Goal: Check status

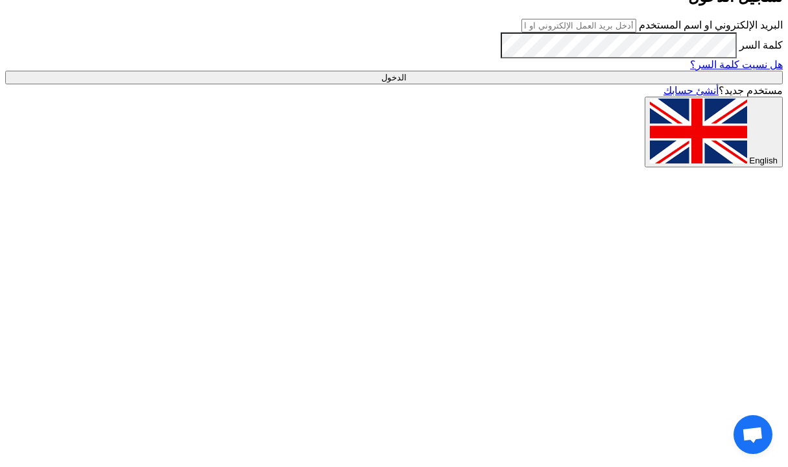
click at [749, 165] on span "English" at bounding box center [763, 161] width 29 height 10
type input "Sign in"
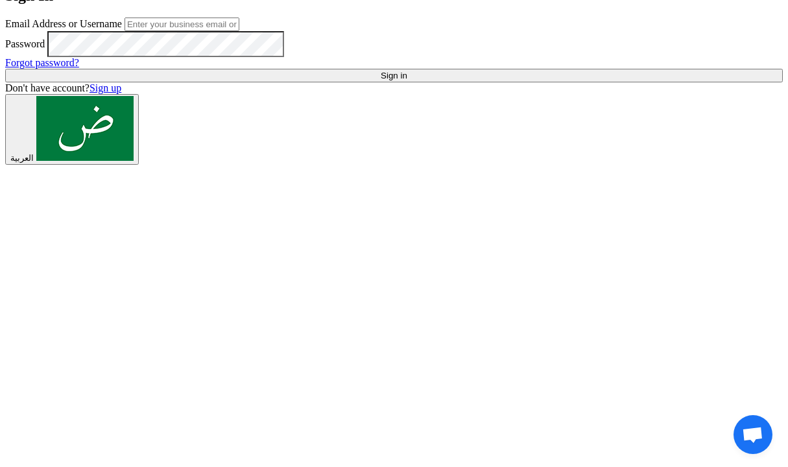
click at [239, 31] on input "text" at bounding box center [182, 25] width 115 height 14
click at [232, 31] on input "text" at bounding box center [182, 25] width 115 height 14
type input "[EMAIL_ADDRESS][DOMAIN_NAME]"
click at [182, 82] on input "Sign in" at bounding box center [394, 76] width 778 height 14
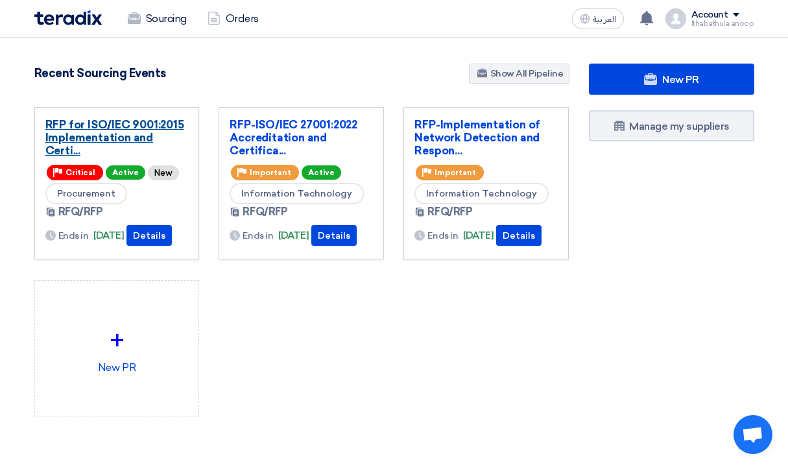
click at [103, 137] on link "RFP for ISO/IEC 9001:2015 Implementation and Certi..." at bounding box center [116, 137] width 143 height 39
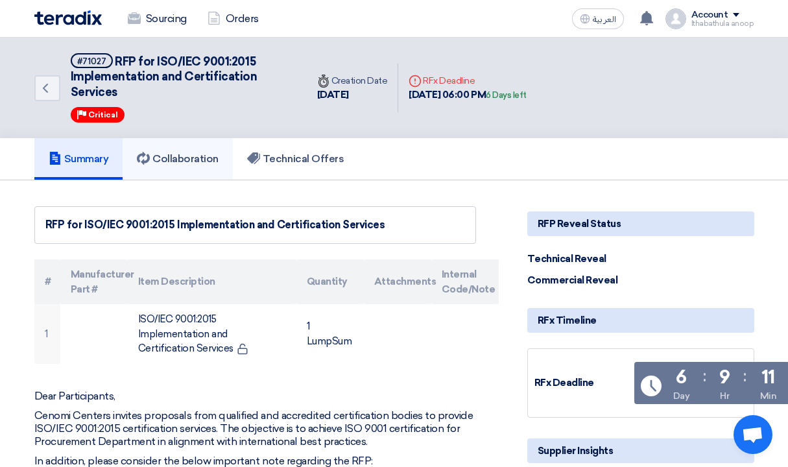
click at [186, 157] on h5 "Collaboration" at bounding box center [178, 158] width 82 height 13
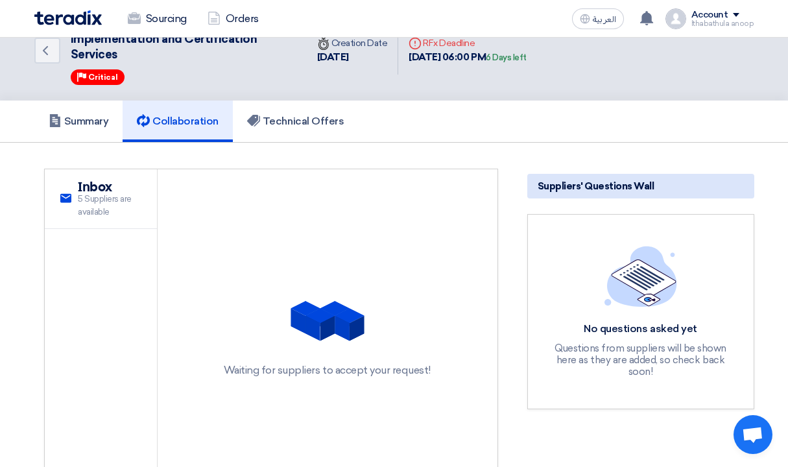
scroll to position [38, 0]
click at [93, 204] on span "5 Suppliers are available" at bounding box center [110, 204] width 64 height 25
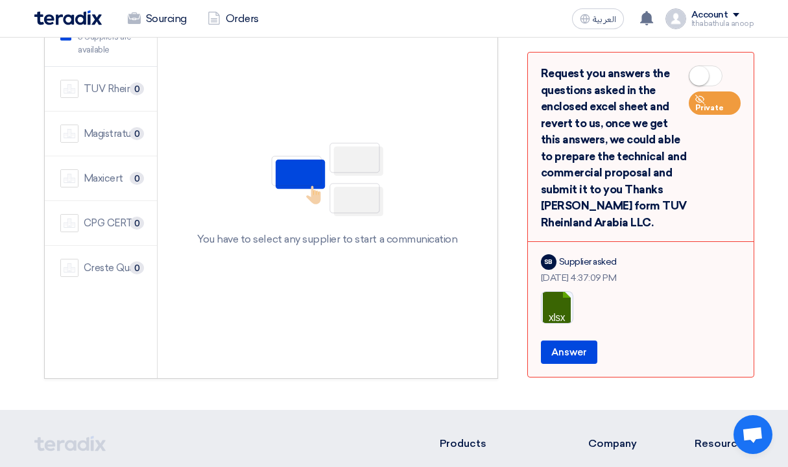
scroll to position [204, 0]
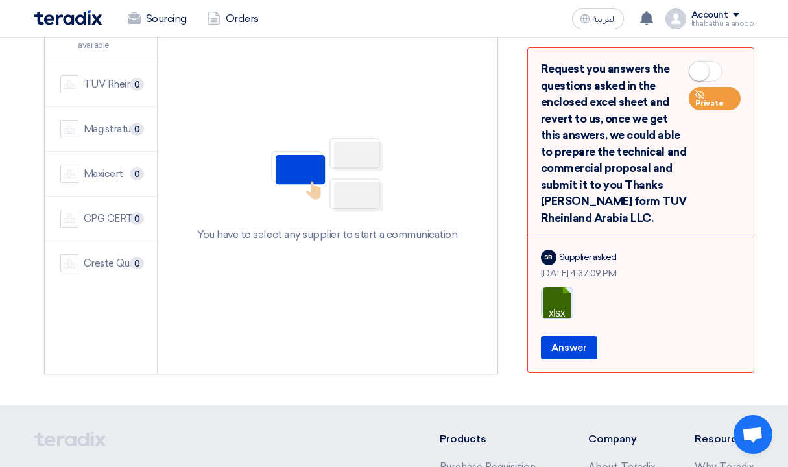
click at [559, 319] on link at bounding box center [594, 326] width 104 height 78
click at [560, 317] on link at bounding box center [594, 326] width 104 height 78
